Goal: Information Seeking & Learning: Learn about a topic

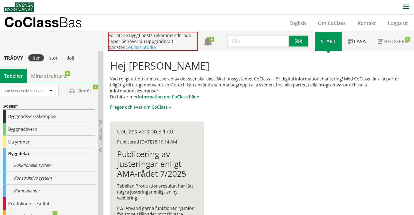
click at [241, 39] on input "text" at bounding box center [258, 41] width 62 height 13
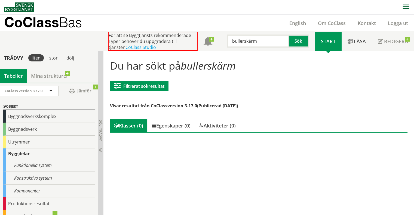
click at [246, 41] on input "bullerskärm" at bounding box center [258, 41] width 62 height 13
click at [294, 40] on button "Sök" at bounding box center [299, 41] width 20 height 13
drag, startPoint x: 269, startPoint y: 44, endPoint x: 244, endPoint y: 46, distance: 24.6
click at [244, 46] on input "bullerskydd" at bounding box center [258, 41] width 62 height 13
click at [280, 101] on div "Du har sökt på bullerskydd Filtrerat sökresultat Filtrera CoClass Version 3.17.…" at bounding box center [258, 97] width 305 height 84
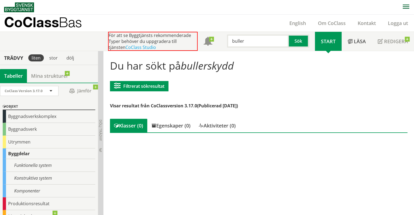
click at [324, 40] on span "Start" at bounding box center [328, 41] width 15 height 7
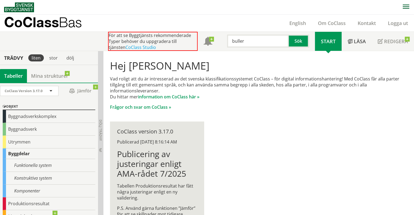
click at [249, 42] on input "buller" at bounding box center [258, 41] width 62 height 13
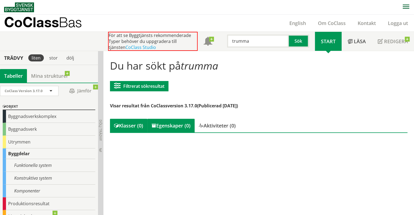
click at [186, 127] on div "Egenskaper (0)" at bounding box center [170, 126] width 47 height 14
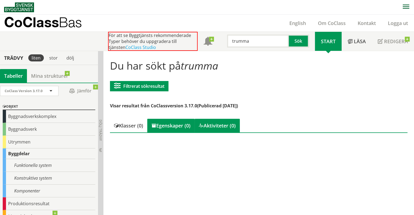
click at [220, 126] on div "Aktiviteter (0)" at bounding box center [217, 126] width 45 height 14
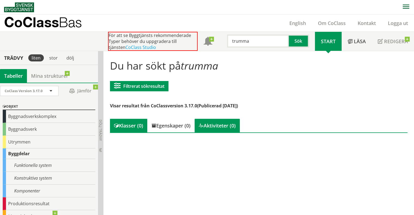
click at [137, 126] on div "Klasser (0)" at bounding box center [128, 126] width 37 height 14
click at [239, 41] on input "trumma" at bounding box center [258, 41] width 62 height 13
type input "brunn"
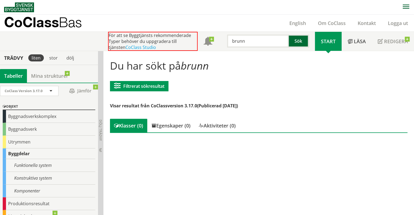
click at [303, 42] on button "Sök" at bounding box center [299, 41] width 20 height 13
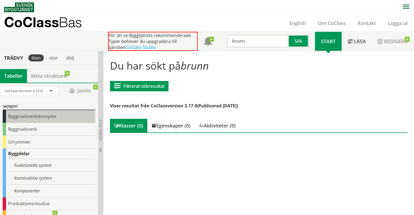
click at [30, 118] on div "Byggnadsverkskomplex" at bounding box center [49, 116] width 93 height 13
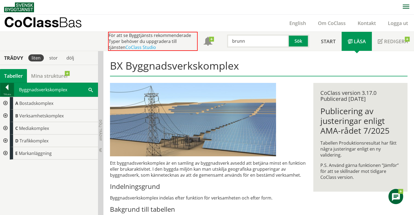
click at [9, 88] on div at bounding box center [7, 89] width 14 height 8
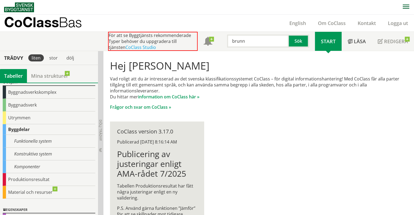
scroll to position [11, 0]
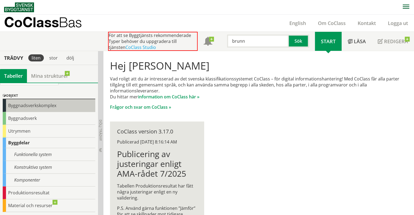
click at [27, 105] on div "Byggnadsverkskomplex" at bounding box center [49, 105] width 93 height 13
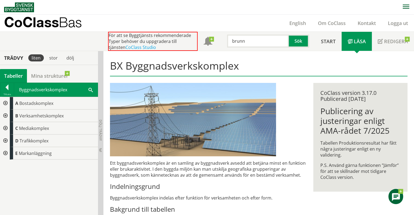
click at [4, 153] on div at bounding box center [5, 153] width 10 height 13
click at [6, 140] on div at bounding box center [5, 141] width 10 height 13
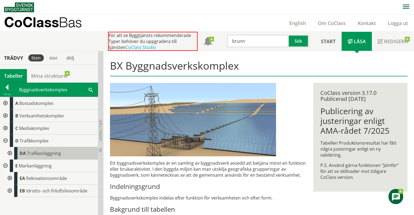
click at [39, 155] on span "Trafikanläggning" at bounding box center [44, 153] width 34 height 6
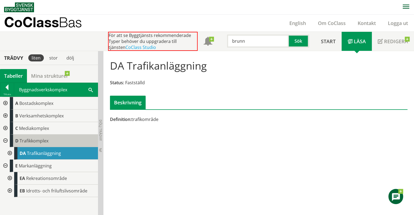
click at [35, 142] on span "Trafikkomplex" at bounding box center [34, 141] width 29 height 6
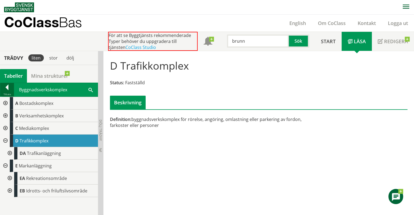
click at [8, 89] on div at bounding box center [7, 89] width 14 height 8
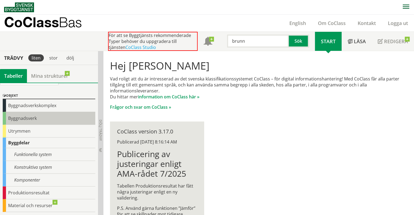
click at [39, 114] on div "Byggnadsverk" at bounding box center [49, 118] width 93 height 13
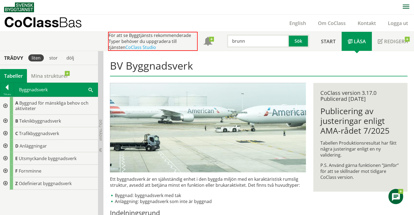
click at [5, 144] on div at bounding box center [5, 146] width 10 height 13
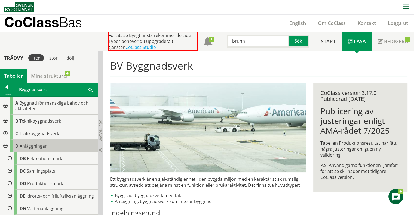
scroll to position [27, 0]
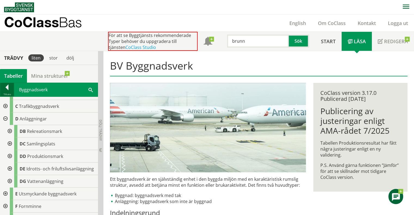
click at [5, 91] on div at bounding box center [7, 89] width 14 height 8
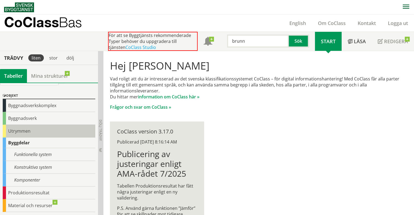
click at [35, 133] on div "Utrymmen" at bounding box center [49, 131] width 93 height 13
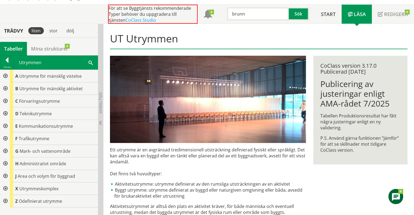
scroll to position [27, 0]
click at [2, 60] on div at bounding box center [7, 61] width 14 height 8
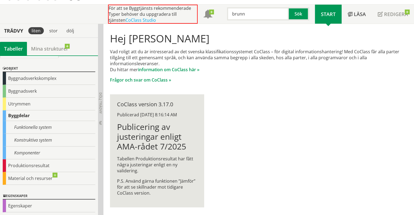
click at [15, 113] on div "Byggdelar" at bounding box center [49, 115] width 93 height 11
click at [33, 125] on div "Funktionella system" at bounding box center [49, 127] width 93 height 13
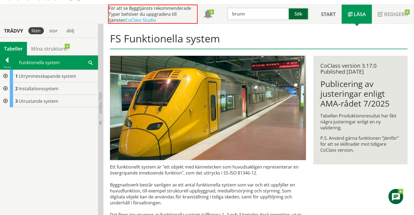
click at [294, 14] on button "Sök" at bounding box center [299, 13] width 20 height 13
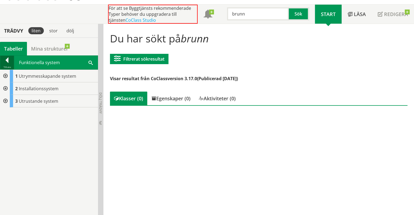
click at [8, 61] on div at bounding box center [7, 61] width 14 height 8
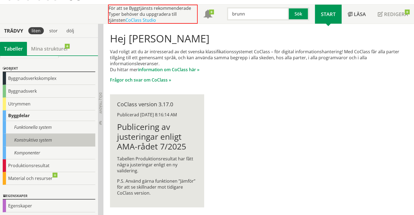
click at [29, 138] on div "Konstruktiva system" at bounding box center [49, 140] width 93 height 13
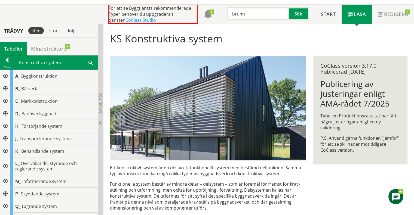
click at [89, 62] on span at bounding box center [90, 63] width 4 height 6
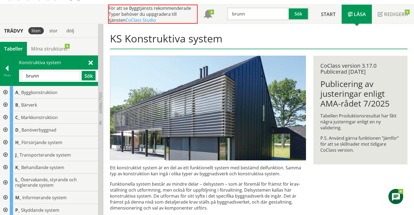
type input "brunn"
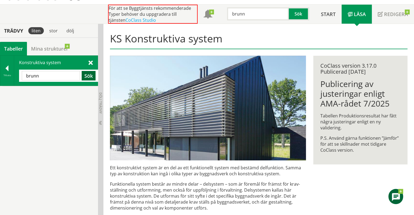
click at [87, 75] on button "Sök" at bounding box center [89, 76] width 14 height 10
click at [89, 62] on span at bounding box center [90, 63] width 4 height 6
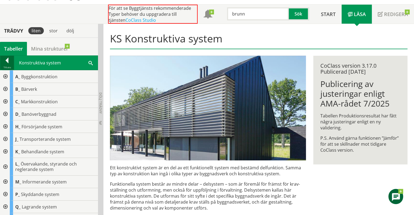
click at [7, 63] on div at bounding box center [7, 62] width 14 height 8
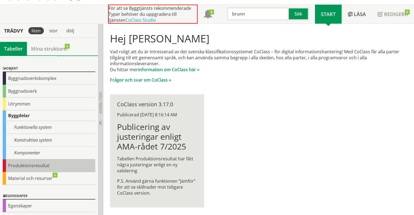
click at [26, 163] on div "Produktionsresultat" at bounding box center [49, 165] width 93 height 13
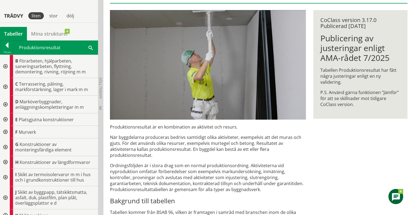
scroll to position [82, 0]
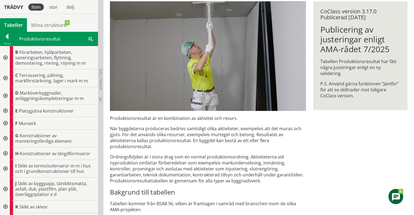
click at [5, 93] on div at bounding box center [5, 96] width 10 height 18
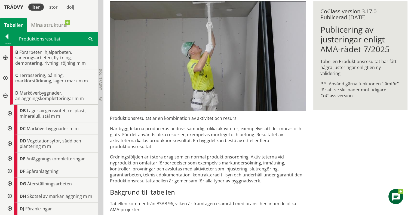
click at [89, 38] on span at bounding box center [90, 39] width 4 height 6
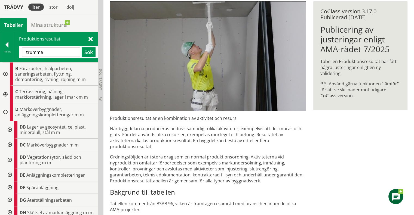
type input "trumma"
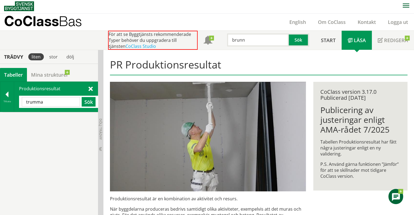
scroll to position [0, 0]
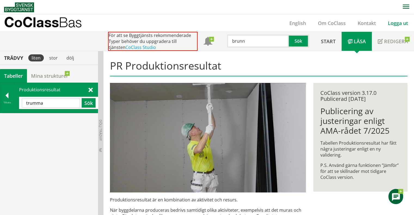
click at [406, 25] on link "Logga ut" at bounding box center [398, 23] width 32 height 7
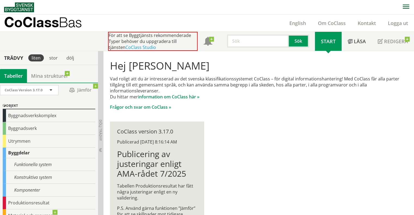
scroll to position [0, 0]
click at [49, 91] on span at bounding box center [50, 91] width 5 height 5
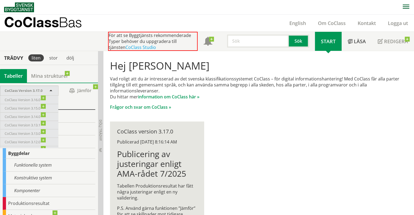
click at [146, 114] on div "Hej Ingrid Elinge Vad roligt att du är intresserad av det svenska klassifikatio…" at bounding box center [258, 84] width 305 height 59
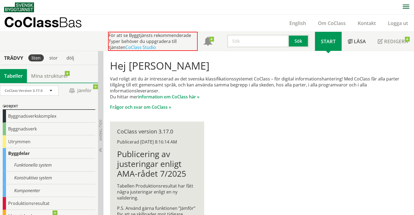
click at [243, 39] on input "text" at bounding box center [258, 41] width 62 height 13
type input "trumma"
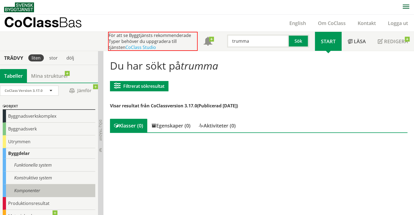
click at [34, 188] on div "Komponenter" at bounding box center [49, 191] width 93 height 13
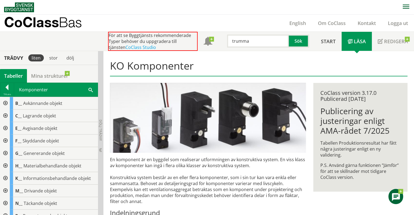
click at [89, 89] on span at bounding box center [90, 90] width 4 height 6
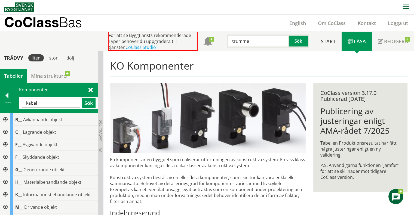
type input "kabel"
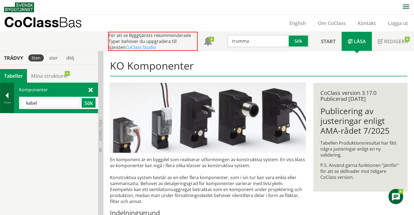
click at [5, 94] on div at bounding box center [7, 97] width 14 height 8
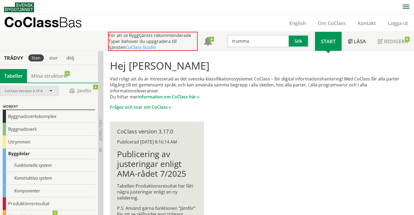
click at [53, 91] on span at bounding box center [50, 91] width 5 height 5
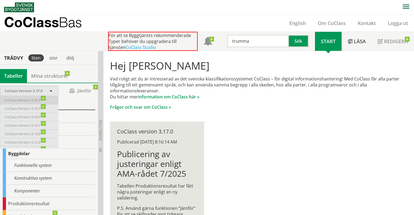
click at [41, 98] on span "CoClass Version 3.16.0" at bounding box center [25, 100] width 41 height 6
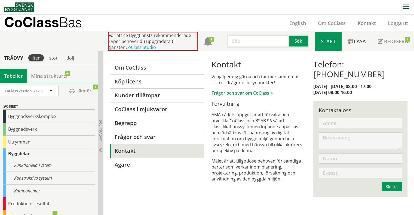
click at [324, 48] on link "Start" at bounding box center [328, 41] width 27 height 19
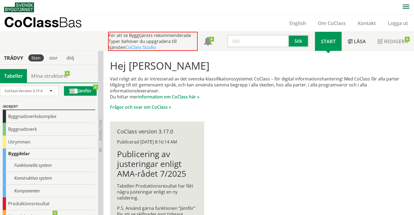
click at [74, 91] on span "Jämför" at bounding box center [80, 91] width 33 height 10
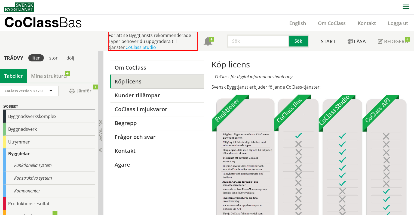
click at [250, 43] on input "text" at bounding box center [258, 41] width 62 height 13
type input "gatusten"
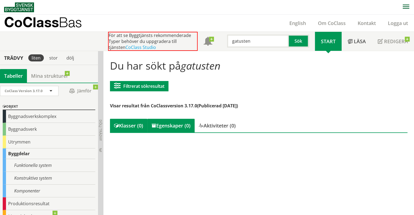
click at [177, 125] on div "Egenskaper (0)" at bounding box center [170, 126] width 47 height 14
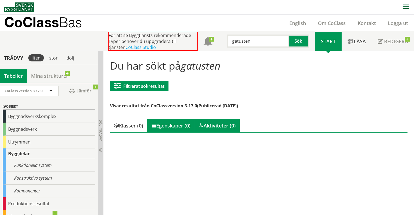
click at [228, 127] on div "Aktiviteter (0)" at bounding box center [217, 126] width 45 height 14
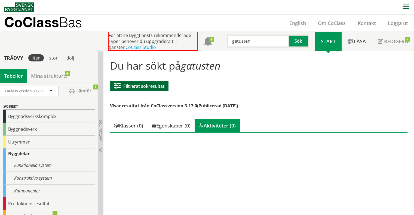
click at [147, 85] on button "Filtrerat sökresultat" at bounding box center [139, 86] width 59 height 10
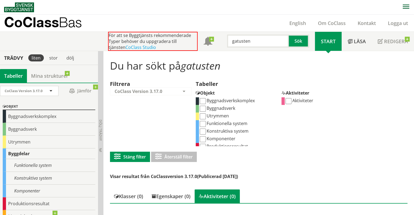
click at [204, 101] on input "Byggnadsverkskomplex" at bounding box center [203, 101] width 6 height 6
checkbox input "true"
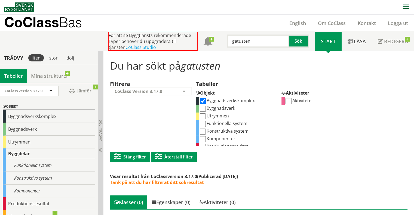
click at [202, 108] on input "Byggnadsverk" at bounding box center [203, 109] width 6 height 6
checkbox input "true"
click at [202, 115] on input "Utrymmen" at bounding box center [203, 116] width 6 height 6
checkbox input "true"
click at [202, 131] on input "Konstruktiva system" at bounding box center [203, 132] width 6 height 6
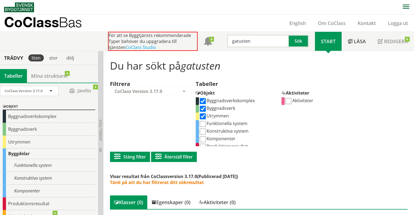
checkbox input "true"
click at [202, 123] on input "Funktionella system" at bounding box center [203, 124] width 6 height 6
checkbox input "true"
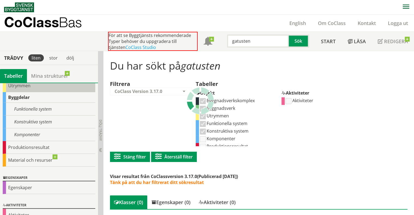
scroll to position [66, 0]
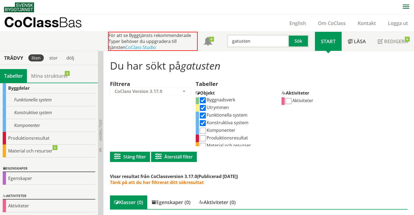
scroll to position [12, 0]
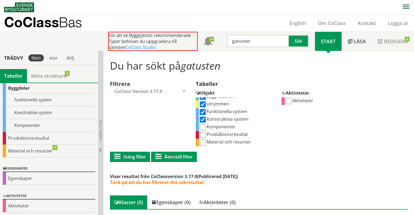
click at [202, 127] on input "Komponenter" at bounding box center [203, 127] width 6 height 6
checkbox input "true"
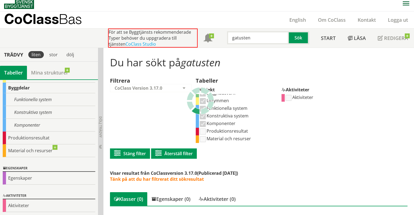
scroll to position [62, 0]
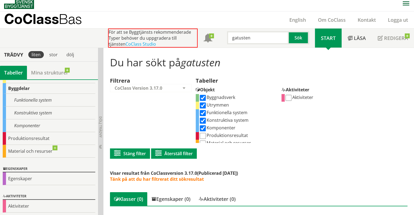
scroll to position [12, 0]
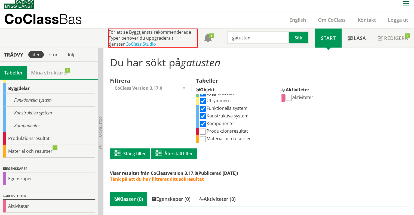
click at [203, 133] on input "Produktionsresultat" at bounding box center [203, 132] width 6 height 6
checkbox input "true"
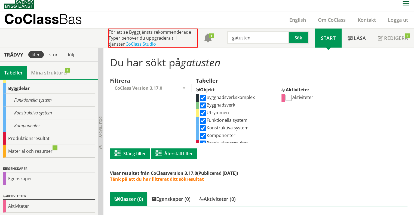
scroll to position [12, 0]
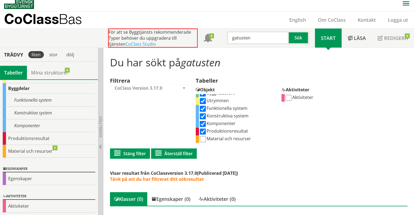
click at [289, 100] on input "Aktiviteter" at bounding box center [288, 98] width 6 height 6
checkbox input "true"
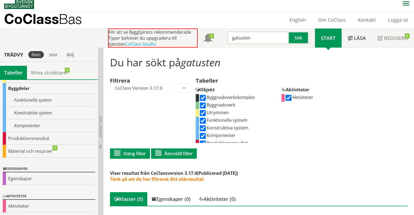
scroll to position [12, 0]
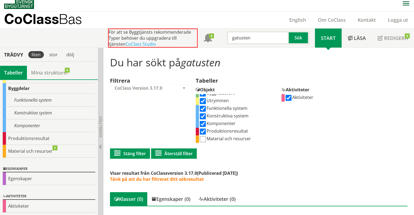
click at [202, 142] on div "Material och resurser" at bounding box center [237, 140] width 82 height 8
click at [202, 141] on input "Material och resurser" at bounding box center [203, 139] width 6 height 6
checkbox input "true"
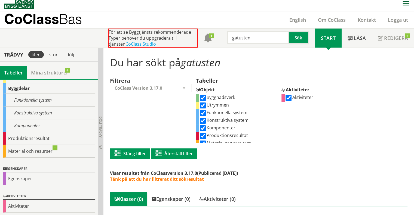
scroll to position [12, 0]
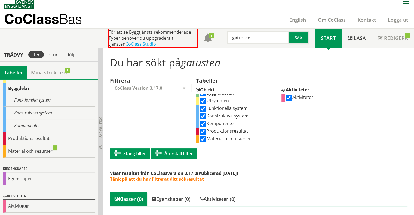
click at [247, 39] on input "gatusten" at bounding box center [258, 37] width 62 height 13
type input "trumma"
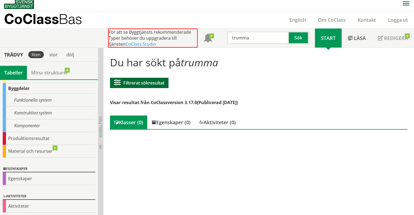
click at [148, 83] on button "Filtrerat sökresultat" at bounding box center [139, 83] width 59 height 10
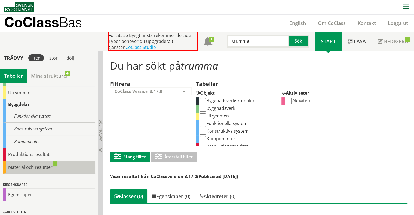
scroll to position [65, 0]
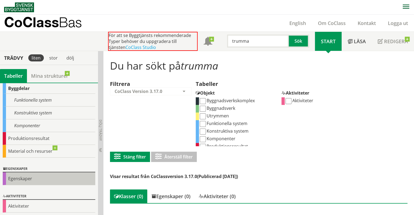
click at [17, 181] on div "Egenskaper" at bounding box center [49, 179] width 93 height 13
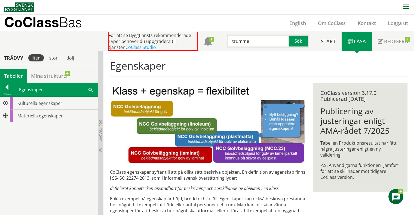
click at [6, 114] on div at bounding box center [5, 116] width 10 height 13
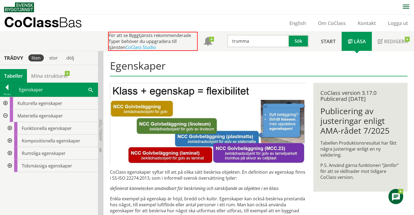
click at [11, 125] on div at bounding box center [9, 128] width 10 height 13
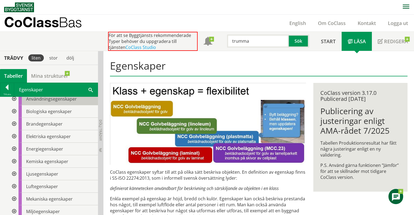
scroll to position [82, 0]
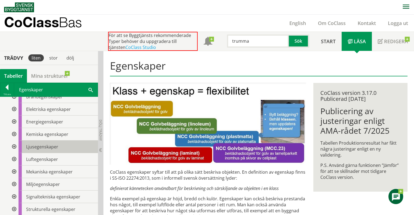
click at [43, 147] on span "Ljusegenskaper" at bounding box center [42, 147] width 32 height 6
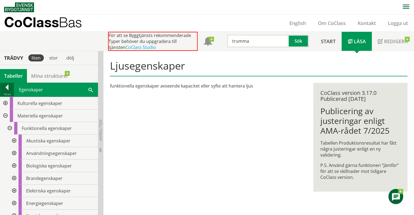
click at [7, 89] on div at bounding box center [7, 89] width 14 height 8
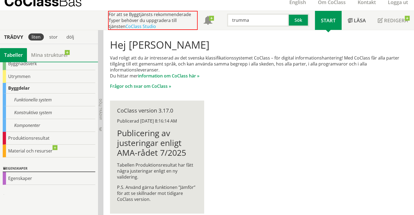
scroll to position [28, 0]
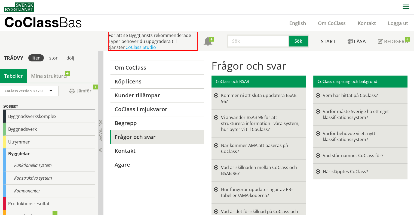
click at [217, 96] on div at bounding box center [216, 99] width 4 height 12
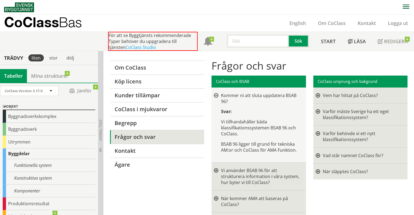
click at [217, 96] on div at bounding box center [216, 96] width 4 height 4
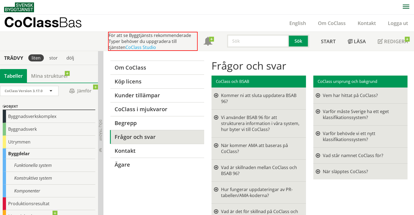
click at [318, 96] on div at bounding box center [318, 96] width 4 height 6
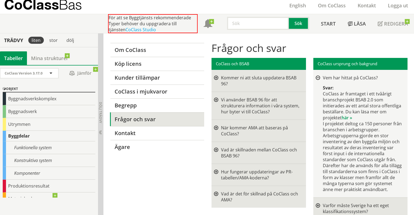
scroll to position [54, 0]
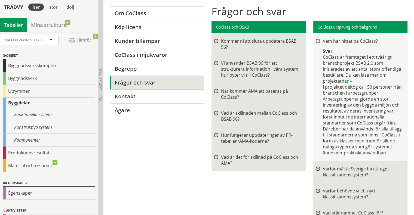
click at [319, 41] on div at bounding box center [318, 41] width 4 height 4
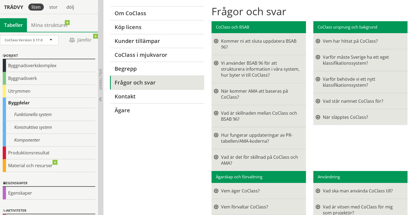
click at [318, 81] on div at bounding box center [318, 82] width 4 height 12
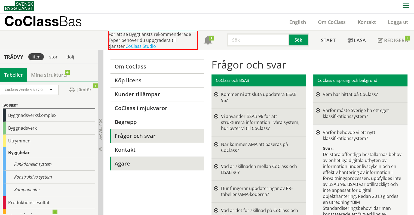
scroll to position [0, 0]
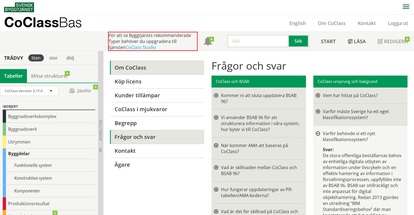
click at [143, 72] on link "Om CoClass" at bounding box center [157, 68] width 94 height 14
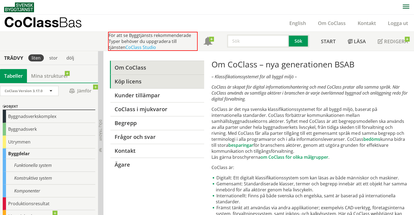
click at [154, 82] on link "Köp licens" at bounding box center [157, 82] width 94 height 14
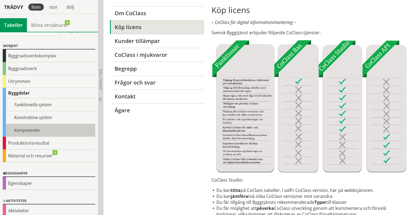
scroll to position [14, 0]
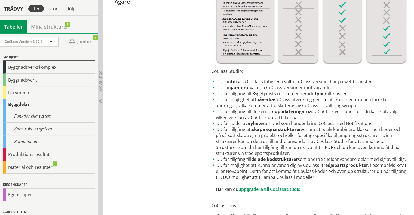
scroll to position [190, 0]
